Goal: Task Accomplishment & Management: Manage account settings

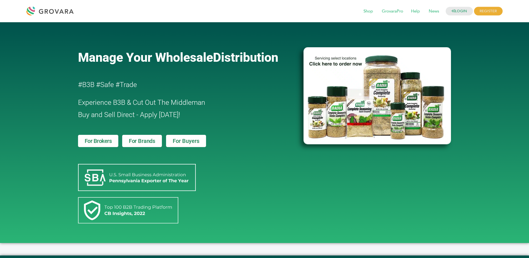
drag, startPoint x: 177, startPoint y: 33, endPoint x: 249, endPoint y: 31, distance: 71.5
click at [187, 33] on div at bounding box center [188, 36] width 220 height 17
click at [363, 13] on span "Shop" at bounding box center [368, 11] width 17 height 11
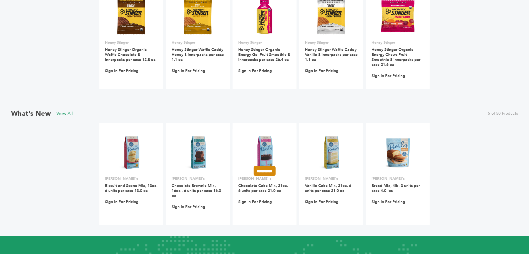
scroll to position [431, 0]
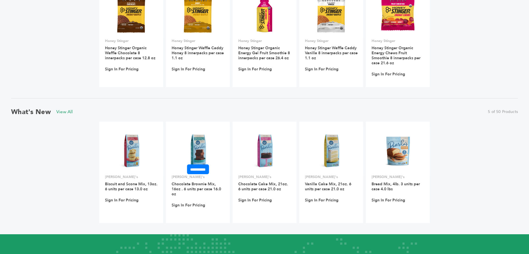
click at [191, 148] on img at bounding box center [198, 150] width 40 height 40
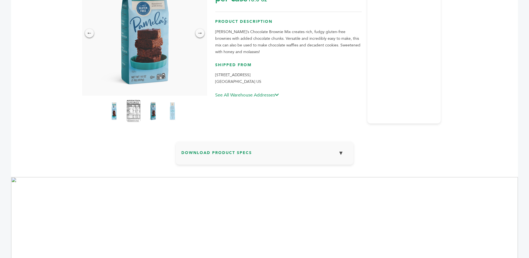
scroll to position [43, 0]
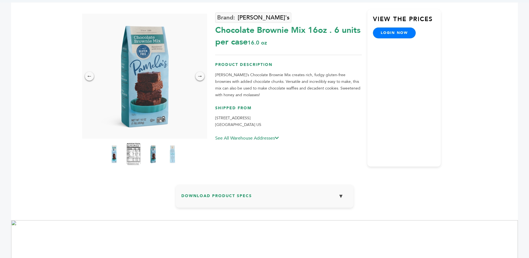
click at [340, 213] on div "Home ← → × Pamela's 16.0 oz Shipped From ▼" at bounding box center [264, 146] width 507 height 317
click at [341, 198] on button "▼" at bounding box center [341, 196] width 14 height 12
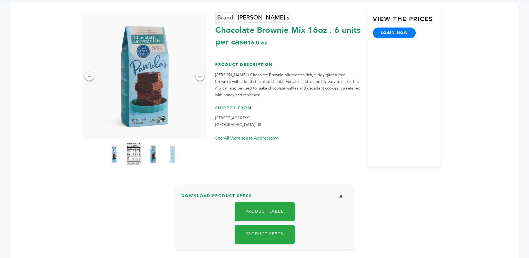
click at [340, 197] on button "▼" at bounding box center [341, 196] width 14 height 12
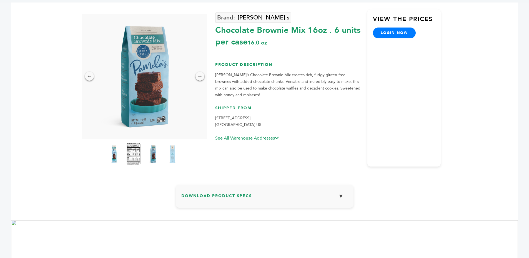
click at [340, 197] on button "▼" at bounding box center [341, 196] width 14 height 12
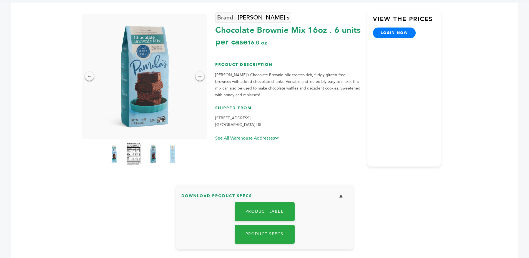
click at [340, 197] on button "▼" at bounding box center [341, 196] width 14 height 12
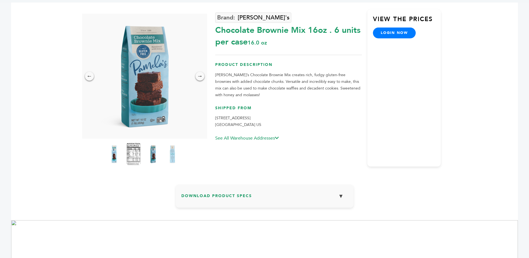
click at [340, 197] on button "▼" at bounding box center [341, 196] width 14 height 12
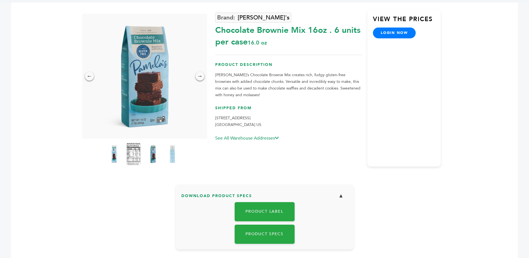
click at [340, 197] on button "▼" at bounding box center [341, 196] width 14 height 12
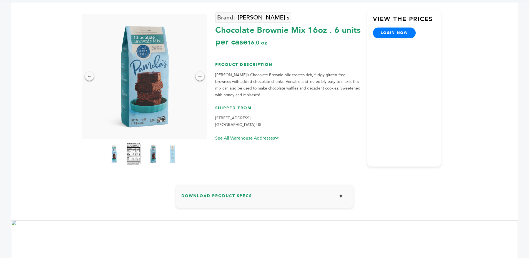
click at [340, 198] on button "▼" at bounding box center [341, 196] width 14 height 12
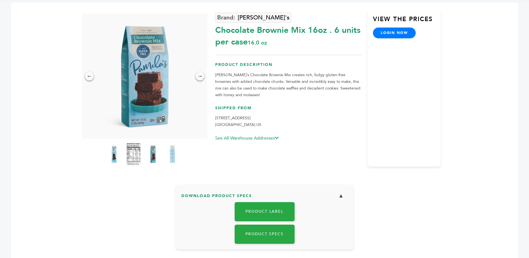
click at [340, 198] on button "▼" at bounding box center [341, 196] width 14 height 12
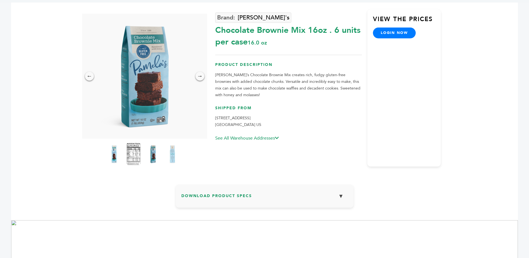
click at [340, 198] on button "▼" at bounding box center [341, 196] width 14 height 12
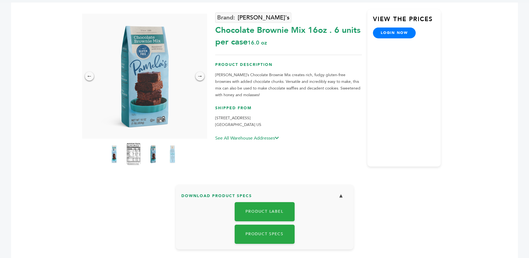
click at [340, 198] on button "▼" at bounding box center [341, 196] width 14 height 12
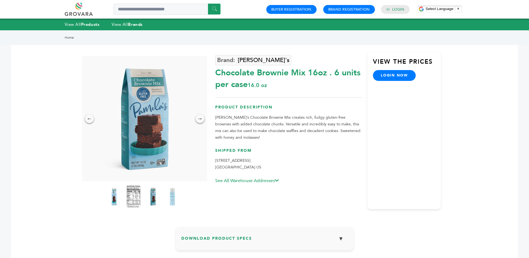
scroll to position [0, 0]
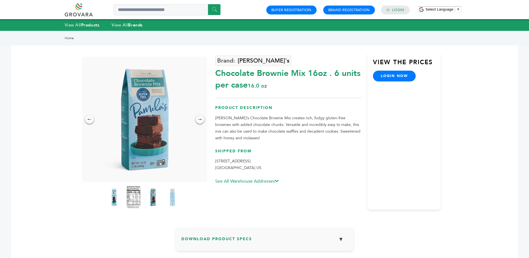
click at [278, 180] on icon at bounding box center [277, 181] width 4 height 4
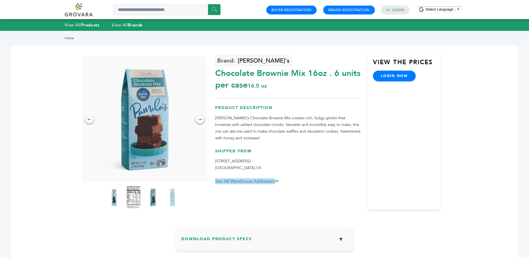
drag, startPoint x: 280, startPoint y: 180, endPoint x: 295, endPoint y: 179, distance: 14.8
click at [279, 180] on icon at bounding box center [277, 181] width 4 height 4
click at [279, 182] on icon at bounding box center [277, 181] width 4 height 4
click at [313, 160] on p "2304 Lilac Ave Bloomington, CA 92316 US" at bounding box center [288, 164] width 147 height 13
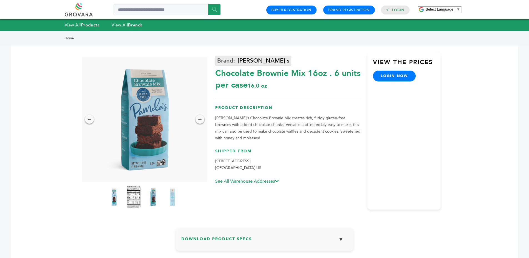
click link "Pamela's"
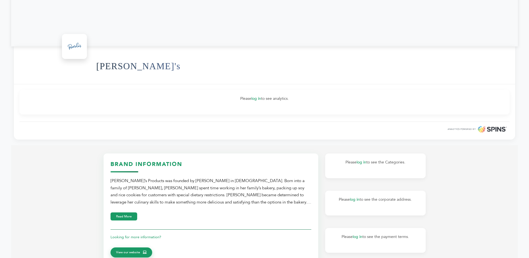
scroll to position [34, 0]
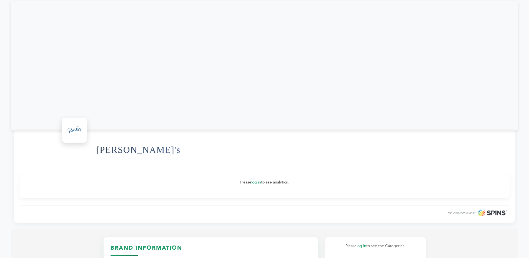
click at [464, 218] on div "Please log in to see analytics. ANALYTICS POWERED BY" at bounding box center [265, 195] width 502 height 55
click at [462, 213] on span "ANALYTICS POWERED BY" at bounding box center [462, 212] width 28 height 3
click at [462, 212] on span "ANALYTICS POWERED BY" at bounding box center [462, 212] width 28 height 3
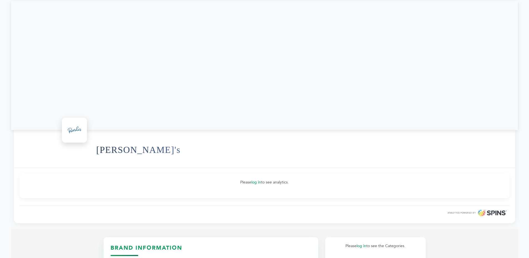
click at [408, 209] on div "ANALYTICS POWERED BY" at bounding box center [264, 211] width 490 height 13
click at [260, 183] on link "log in" at bounding box center [256, 182] width 10 height 5
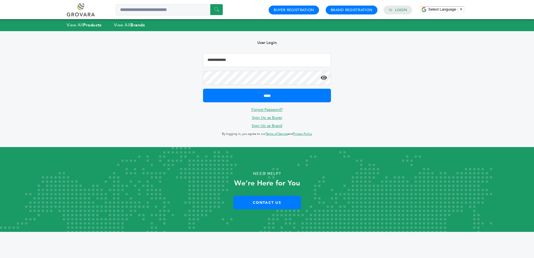
click at [297, 63] on input "Email Address" at bounding box center [267, 60] width 128 height 14
type input "**********"
click at [203, 89] on input "*****" at bounding box center [267, 96] width 128 height 14
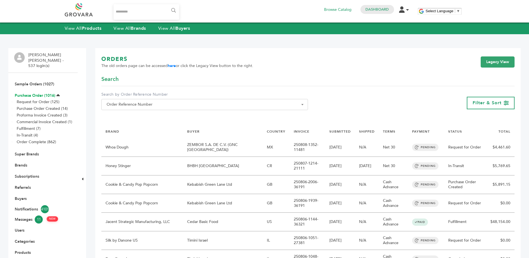
click at [29, 93] on link "Purchase Order (1016)" at bounding box center [35, 95] width 41 height 5
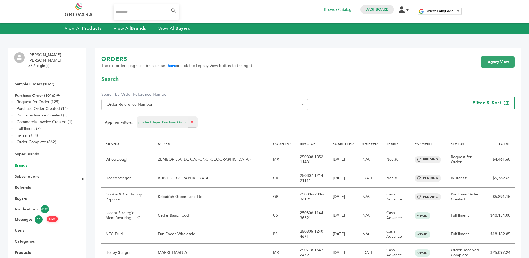
click at [18, 163] on link "Brands" at bounding box center [21, 165] width 13 height 5
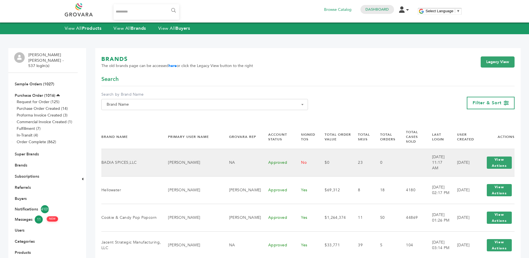
drag, startPoint x: 263, startPoint y: 158, endPoint x: 270, endPoint y: 158, distance: 7.0
click at [294, 158] on td "No" at bounding box center [306, 163] width 24 height 28
click at [505, 156] on button "View Actions" at bounding box center [499, 162] width 25 height 12
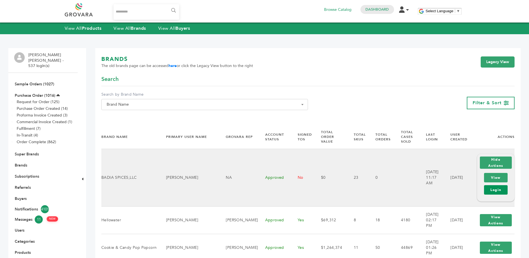
click at [496, 185] on link "Login" at bounding box center [496, 189] width 24 height 9
